Goal: Task Accomplishment & Management: Complete application form

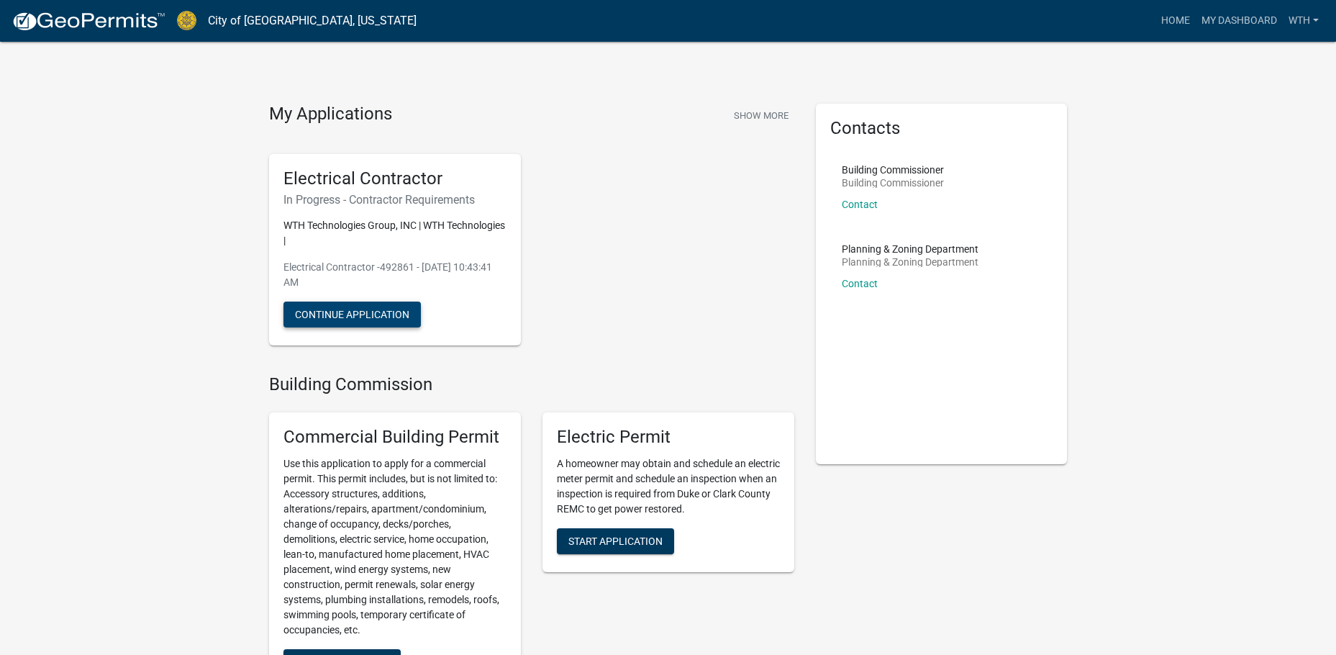
click at [378, 308] on button "Continue Application" at bounding box center [351, 314] width 137 height 26
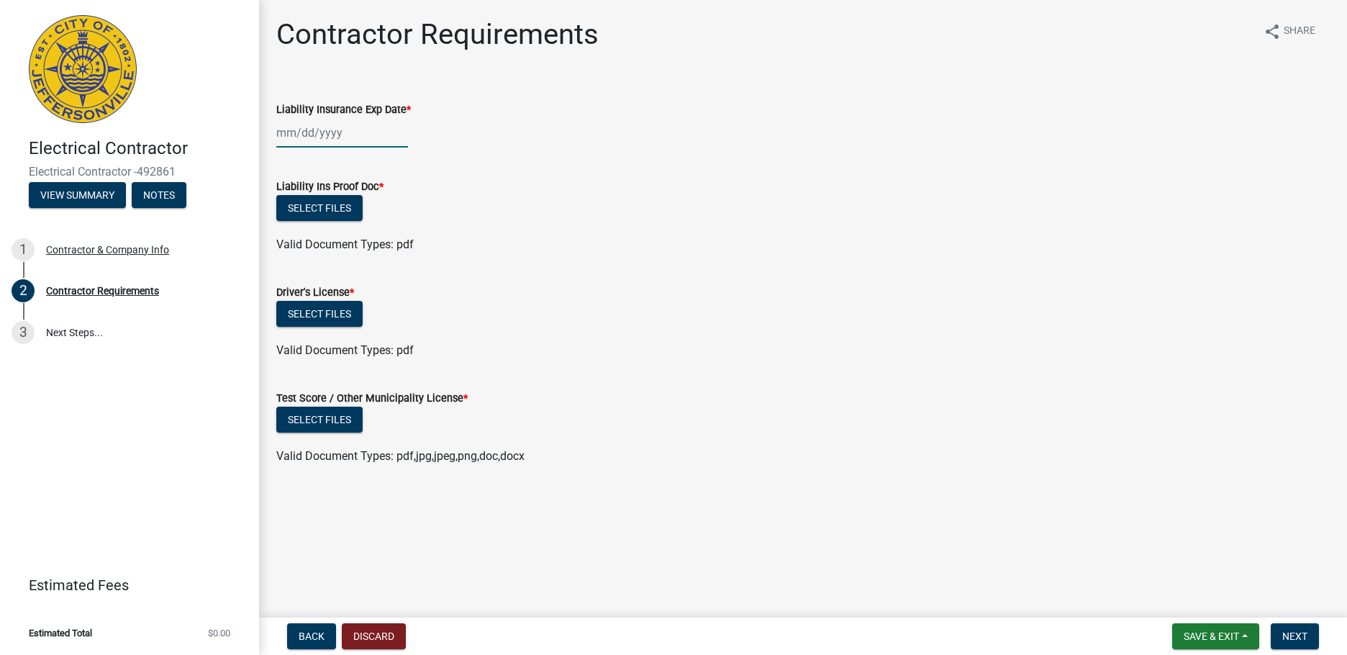
click at [291, 129] on div at bounding box center [342, 132] width 132 height 29
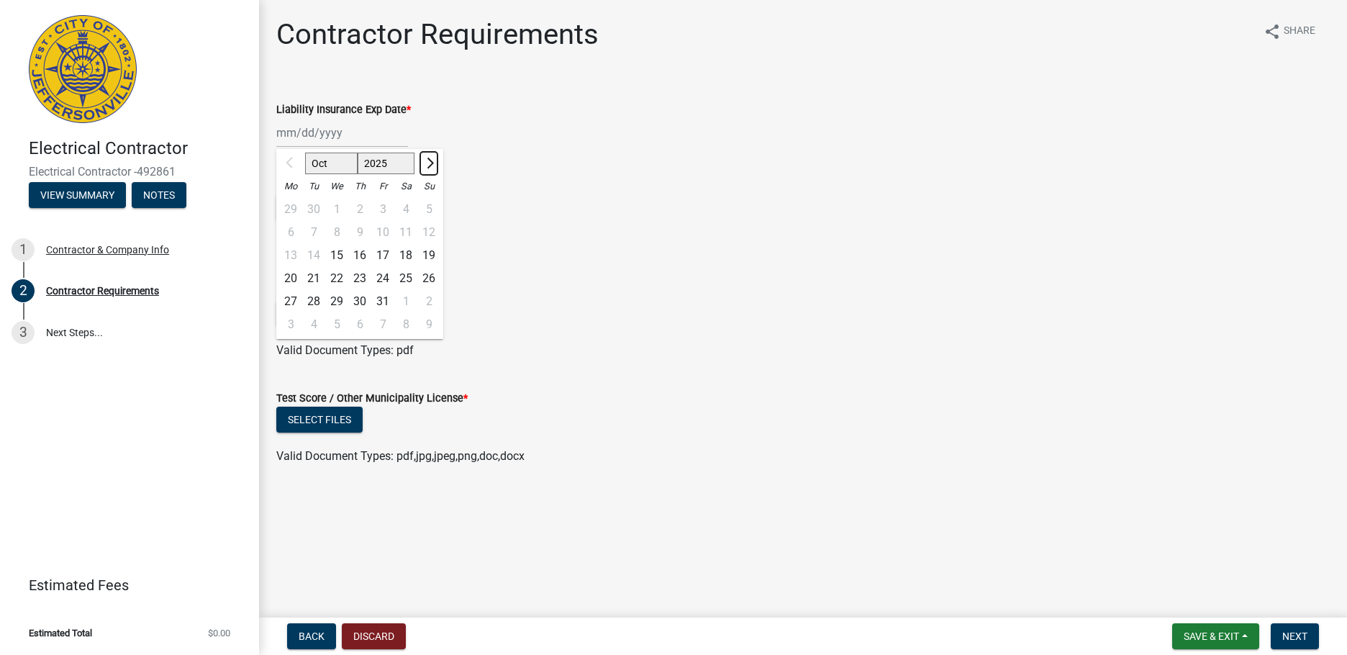
click at [435, 165] on button "Next month" at bounding box center [428, 163] width 17 height 23
select select "1"
select select "2026"
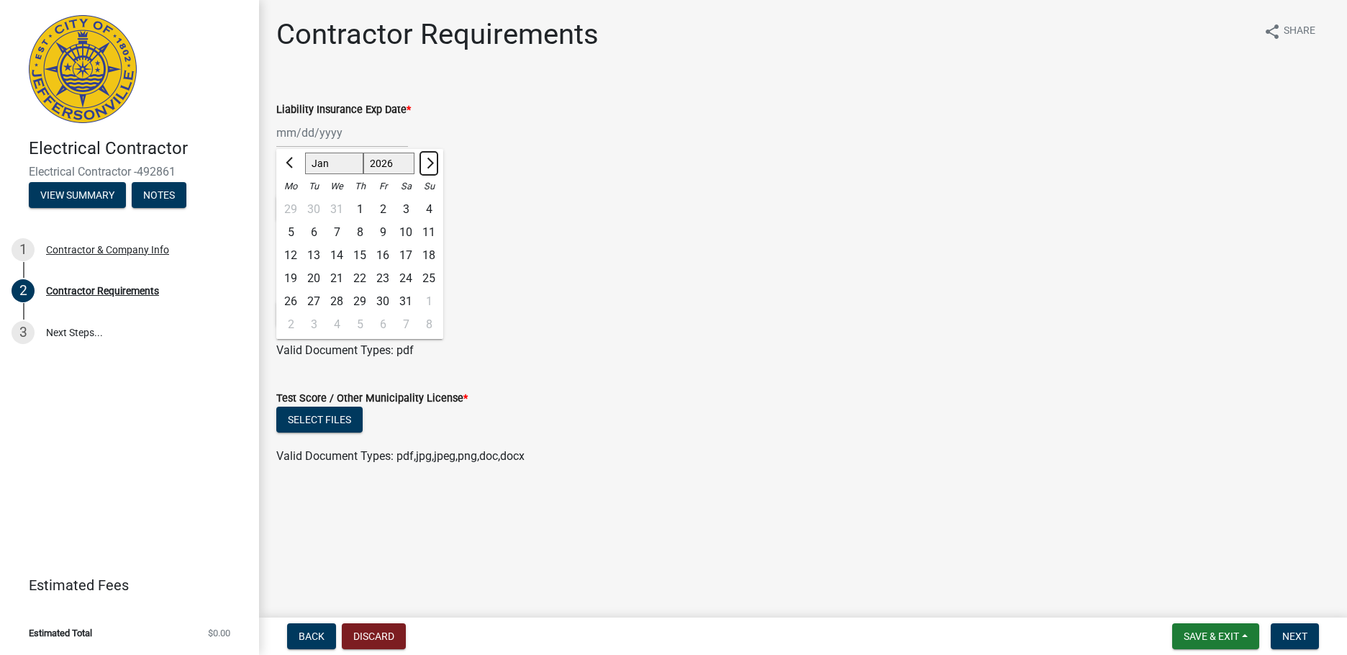
click at [435, 165] on button "Next month" at bounding box center [428, 163] width 17 height 23
select select "2"
click at [288, 228] on div "2" at bounding box center [290, 232] width 23 height 23
type input "[DATE]"
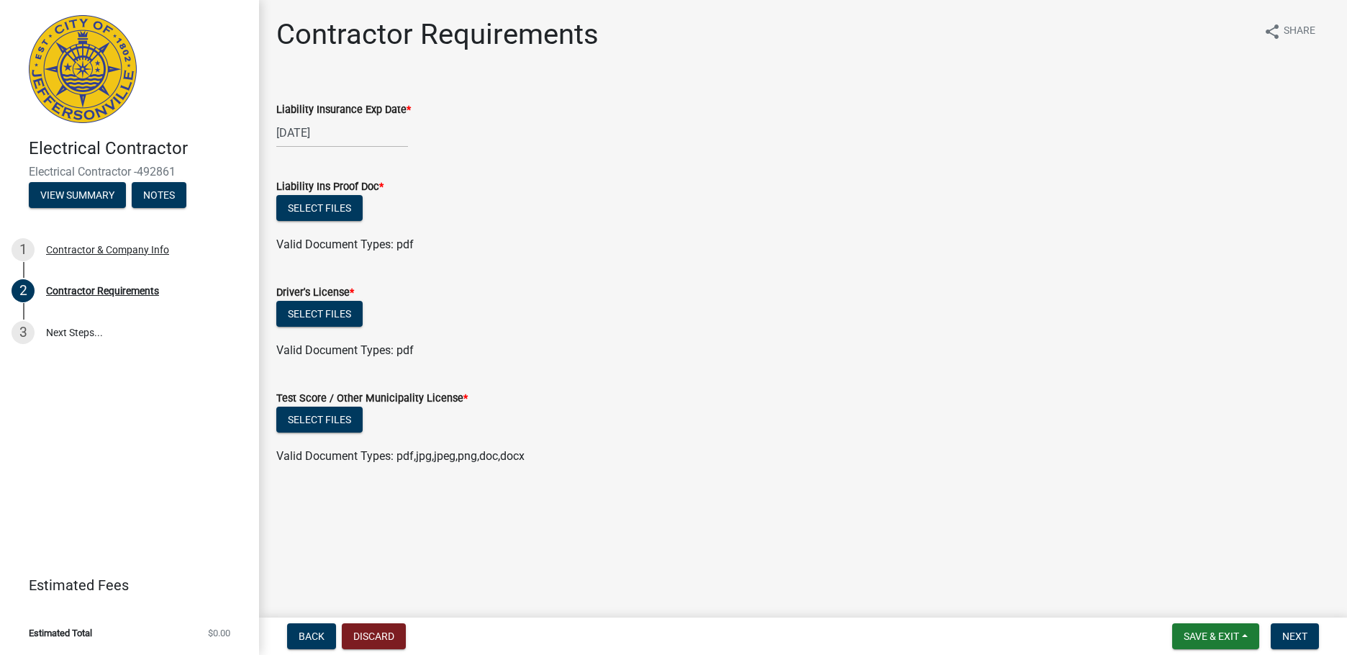
click at [319, 132] on div "[DATE]" at bounding box center [342, 132] width 132 height 29
select select "2"
select select "2026"
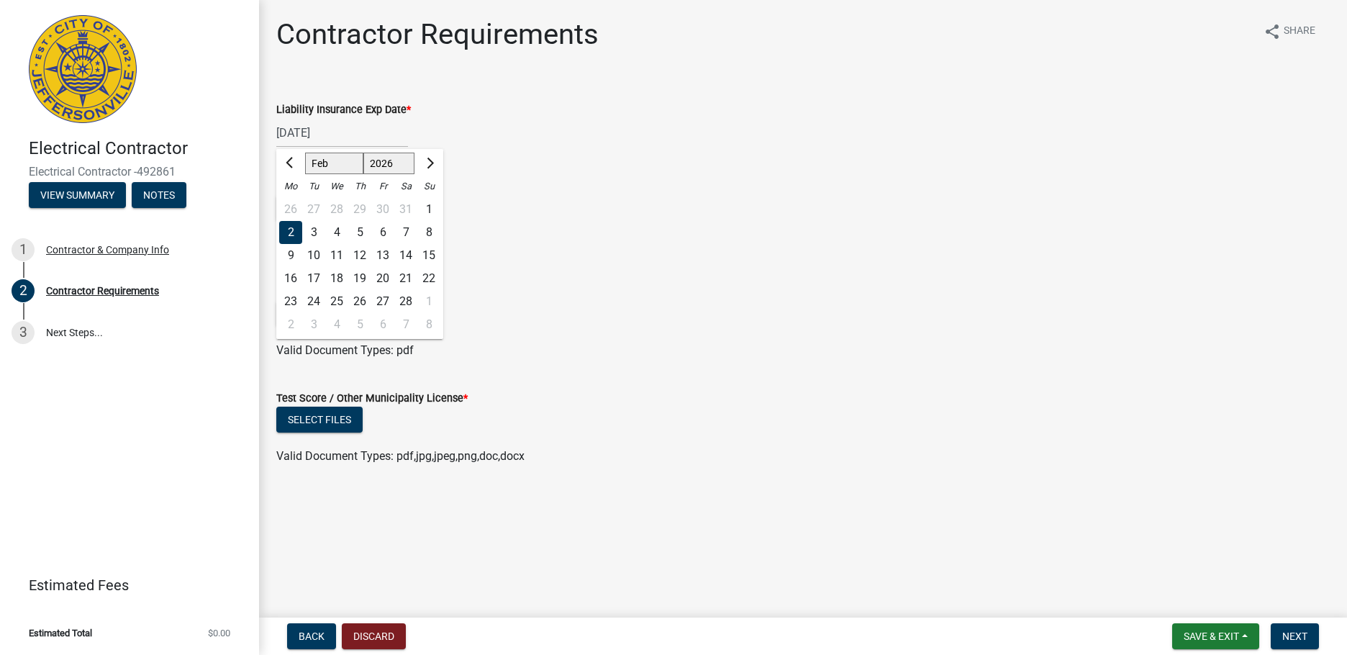
click at [388, 253] on div "13" at bounding box center [382, 255] width 23 height 23
type input "[DATE]"
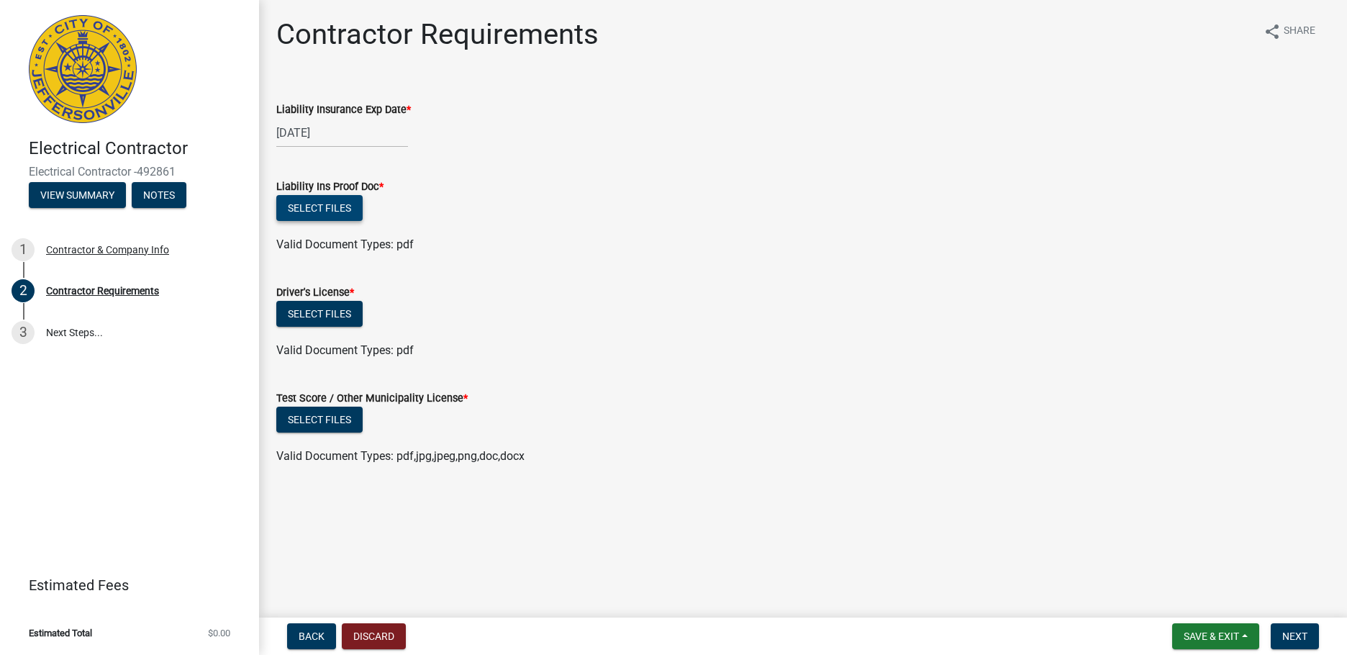
click at [342, 212] on button "Select files" at bounding box center [319, 208] width 86 height 26
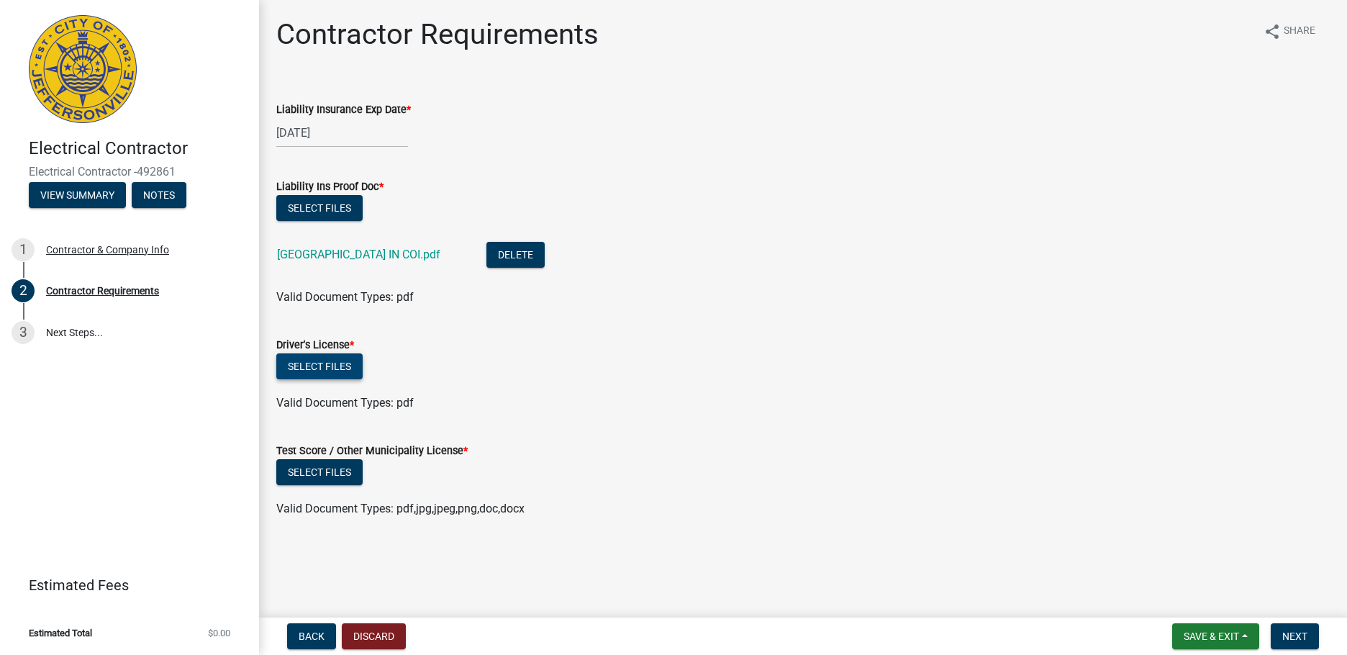
click at [336, 374] on button "Select files" at bounding box center [319, 366] width 86 height 26
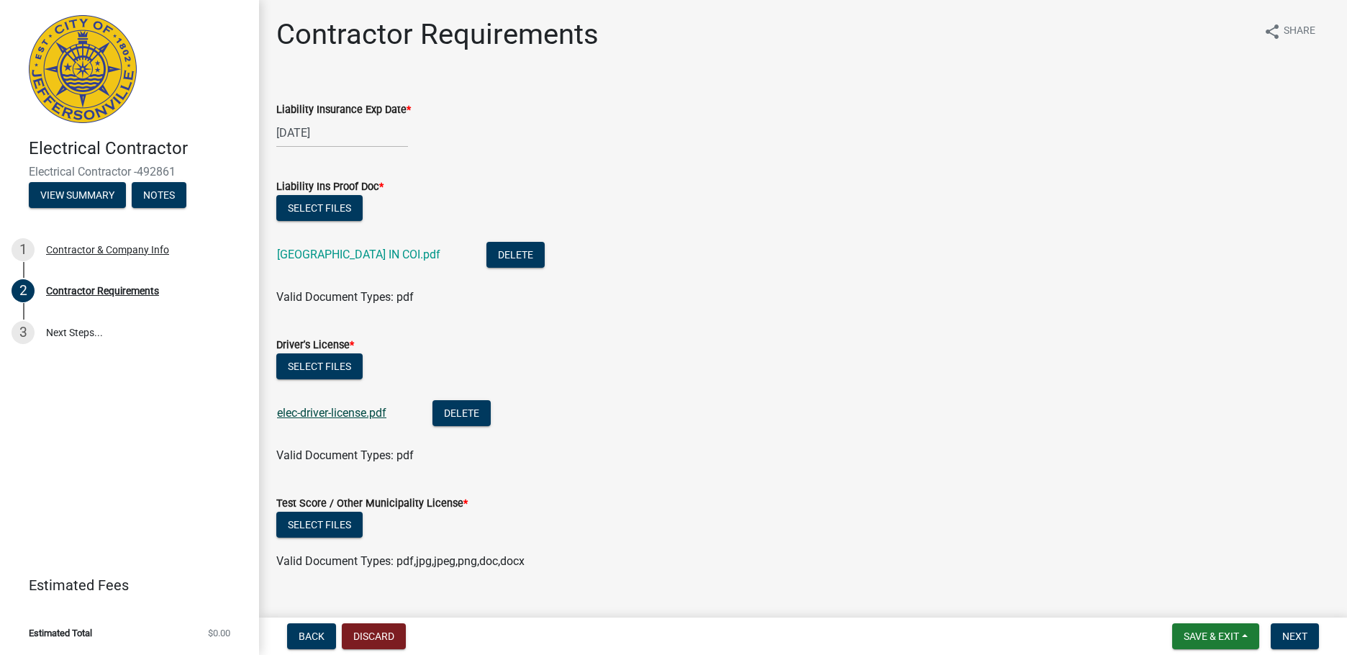
click at [334, 409] on link "elec-driver-license.pdf" at bounding box center [331, 413] width 109 height 14
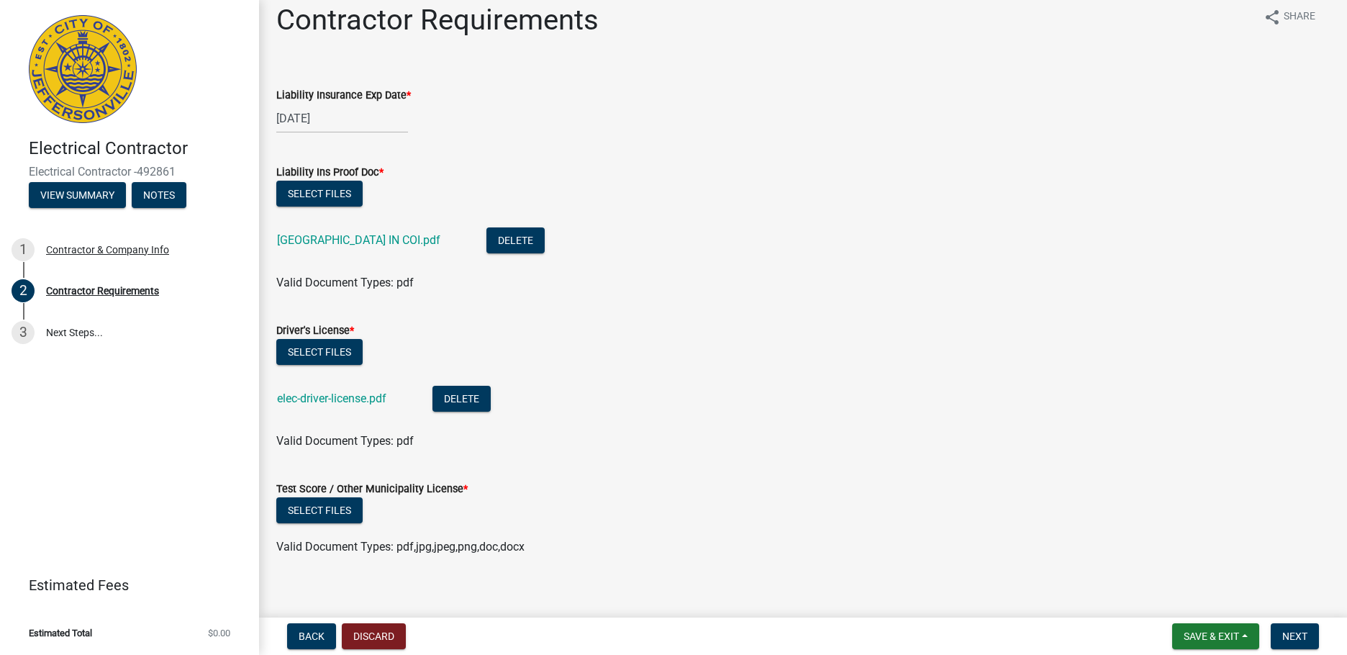
scroll to position [27, 0]
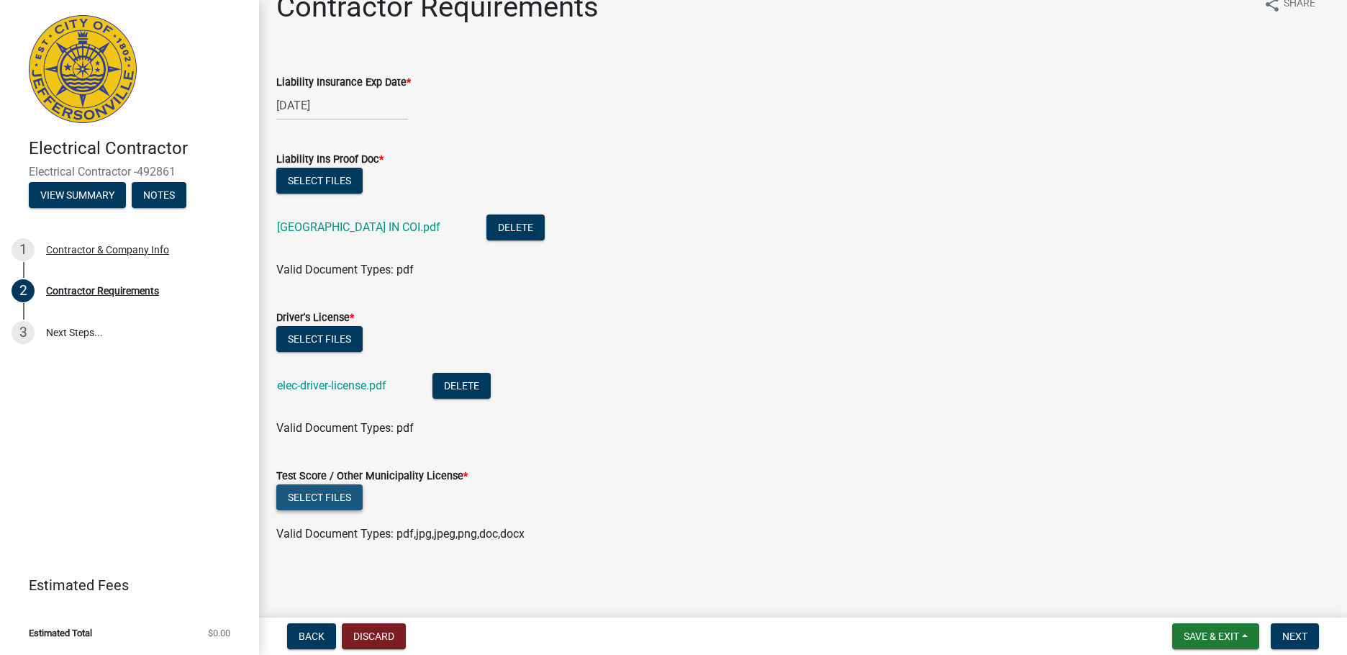
click at [319, 498] on button "Select files" at bounding box center [319, 497] width 86 height 26
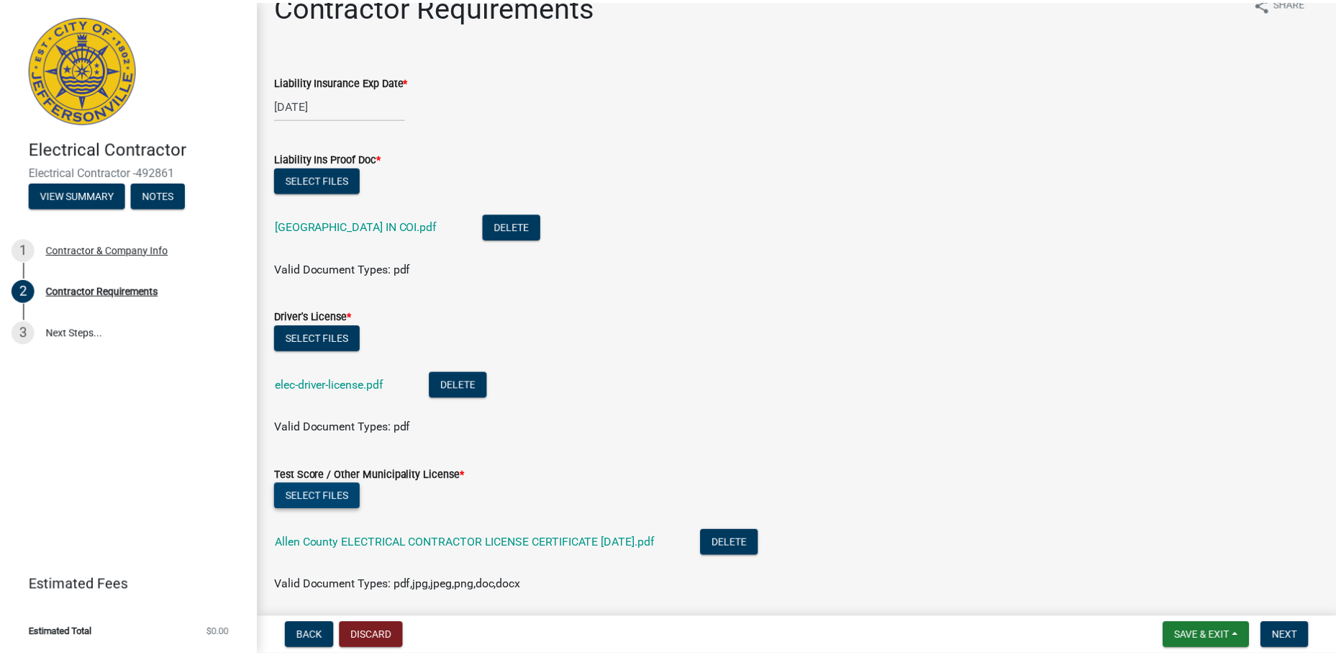
scroll to position [0, 0]
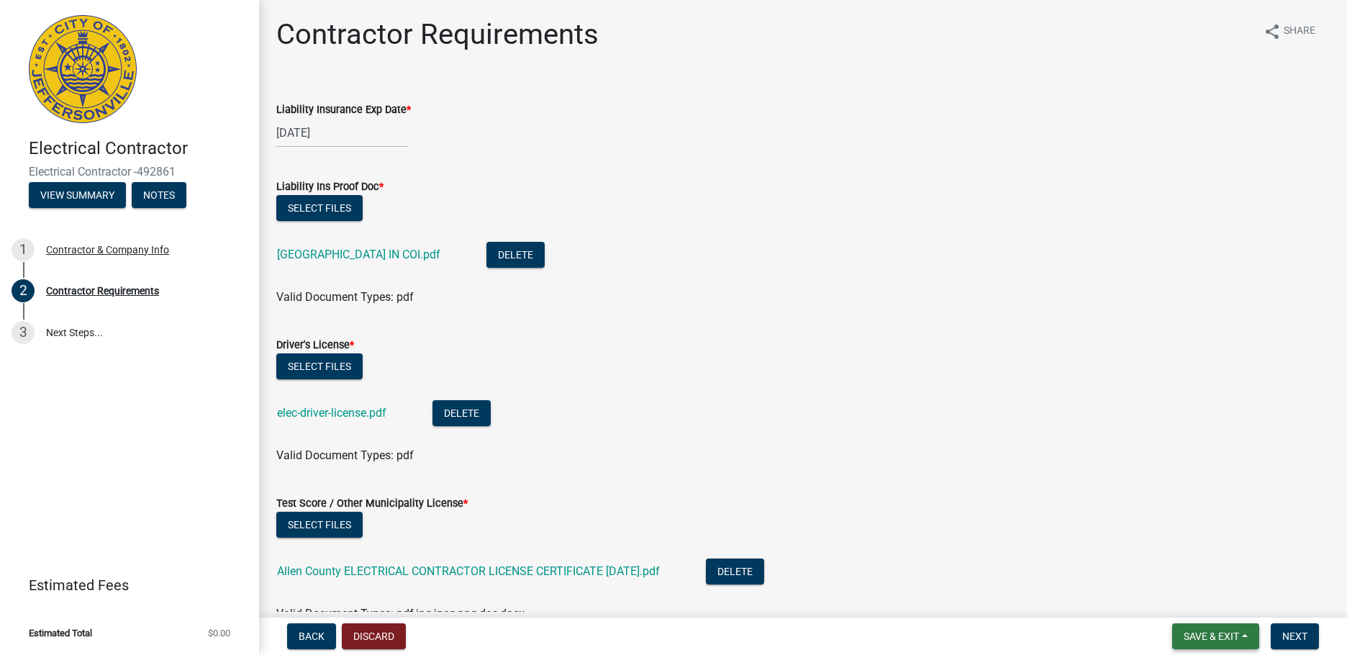
click at [1198, 641] on span "Save & Exit" at bounding box center [1210, 636] width 55 height 12
click at [1200, 601] on button "Save & Exit" at bounding box center [1201, 598] width 115 height 35
